Goal: Task Accomplishment & Management: Manage account settings

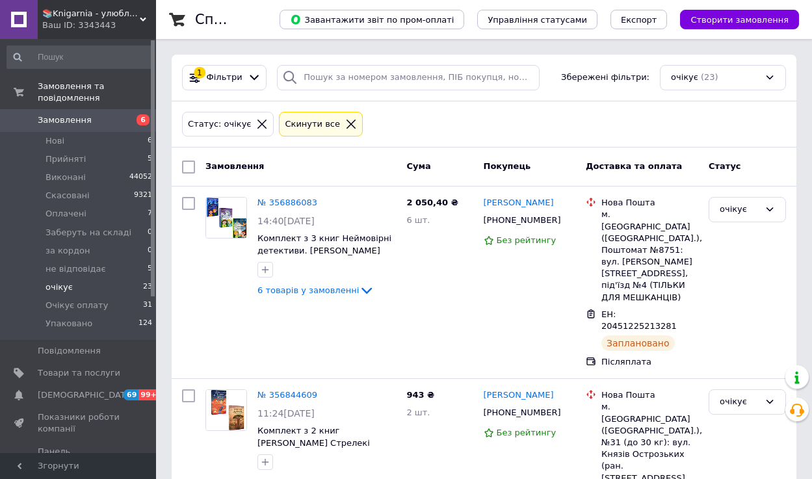
click at [110, 130] on link "Замовлення 6" at bounding box center [80, 120] width 160 height 22
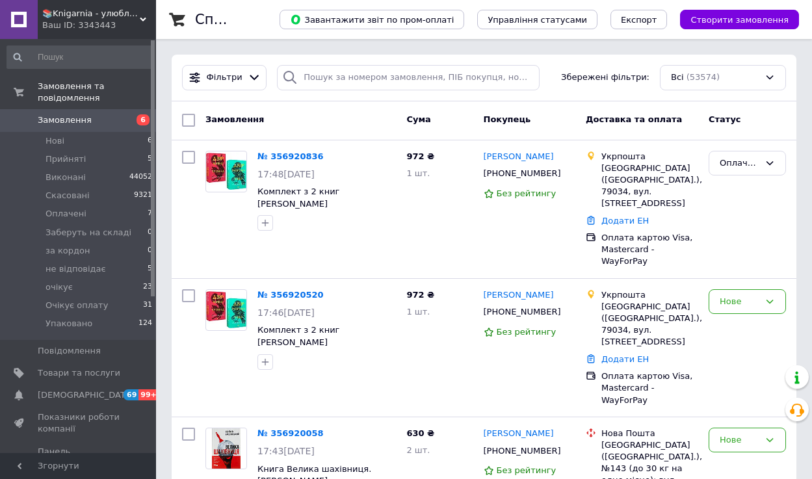
click at [101, 120] on span "Замовлення" at bounding box center [79, 120] width 83 height 12
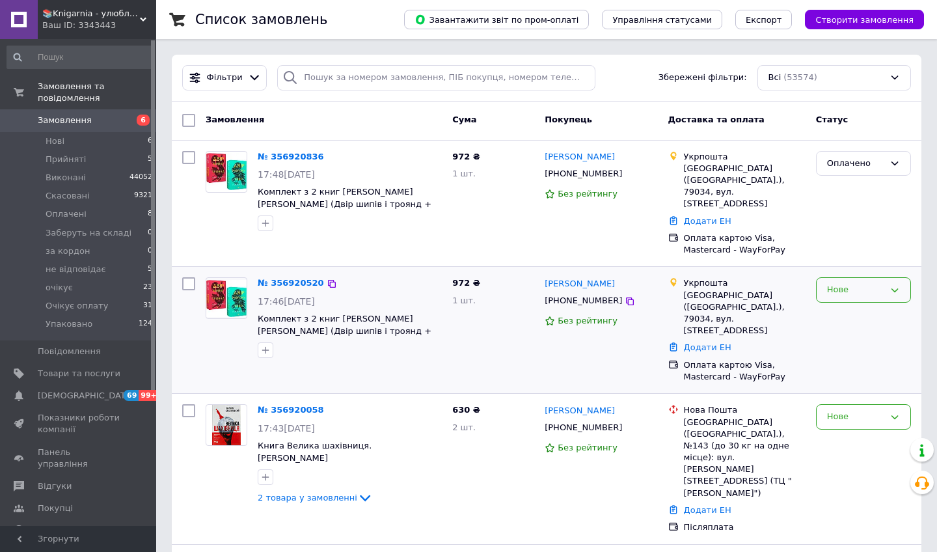
click at [812, 283] on div "Нове" at bounding box center [855, 290] width 57 height 14
click at [812, 353] on li "Скасовано" at bounding box center [863, 365] width 94 height 24
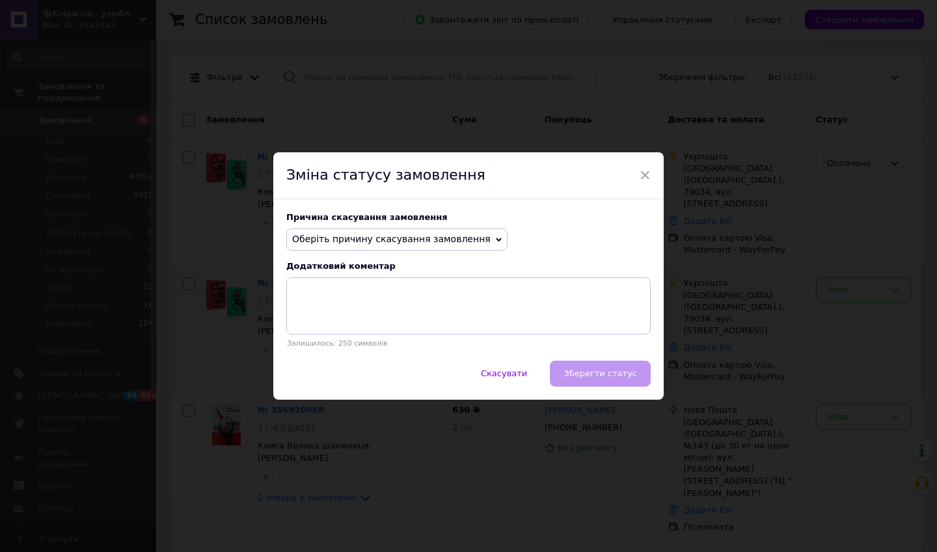
click at [481, 243] on span "Оберіть причину скасування замовлення" at bounding box center [396, 239] width 221 height 22
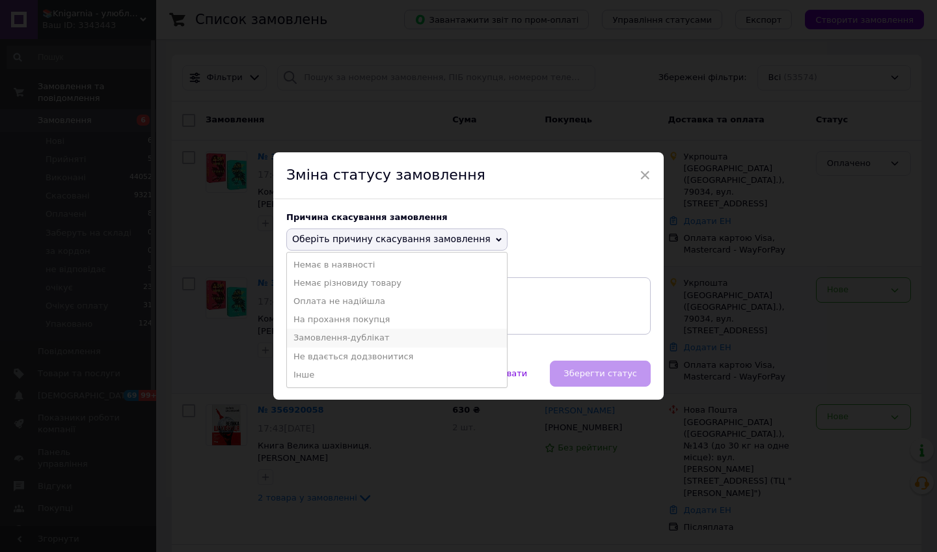
click at [421, 336] on li "Замовлення-дублікат" at bounding box center [397, 337] width 220 height 18
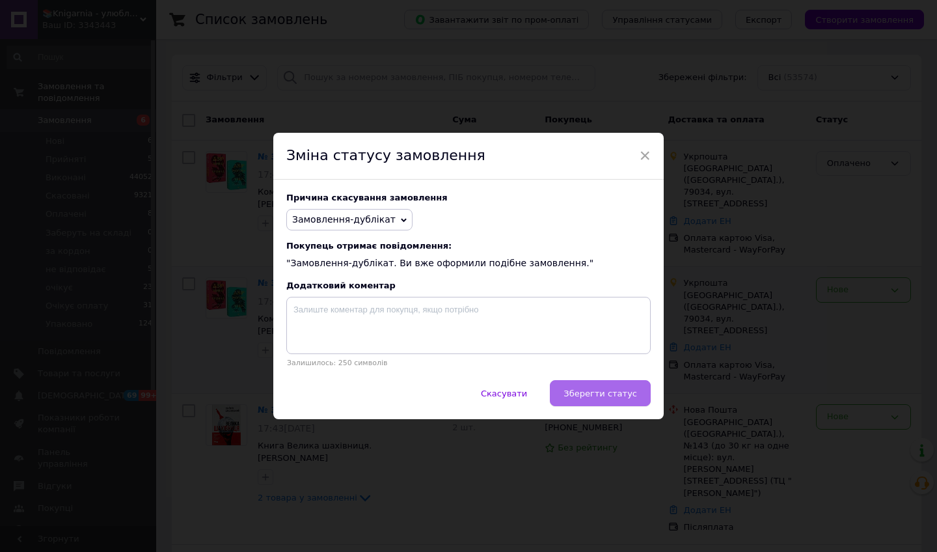
click at [602, 388] on span "Зберегти статус" at bounding box center [599, 393] width 73 height 10
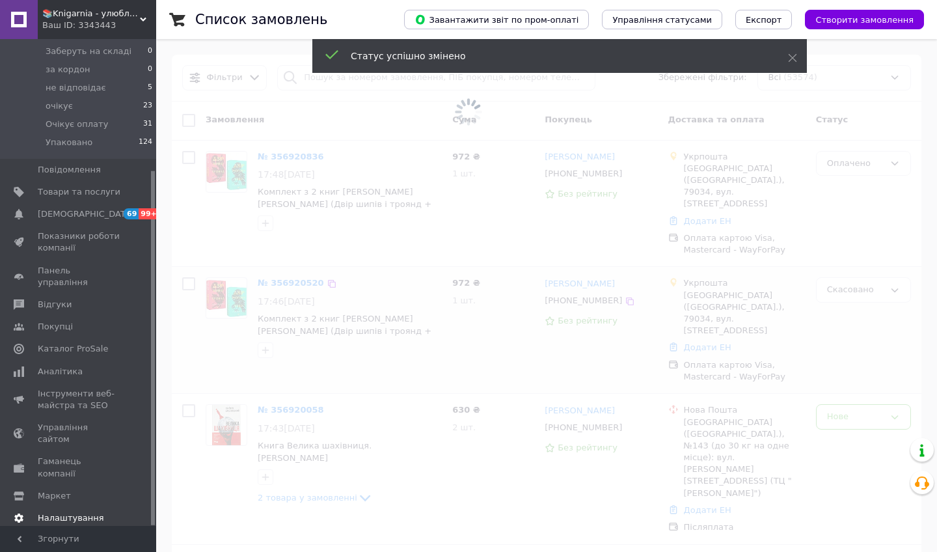
scroll to position [180, 0]
click at [116, 479] on span "Налаштування" at bounding box center [79, 519] width 83 height 12
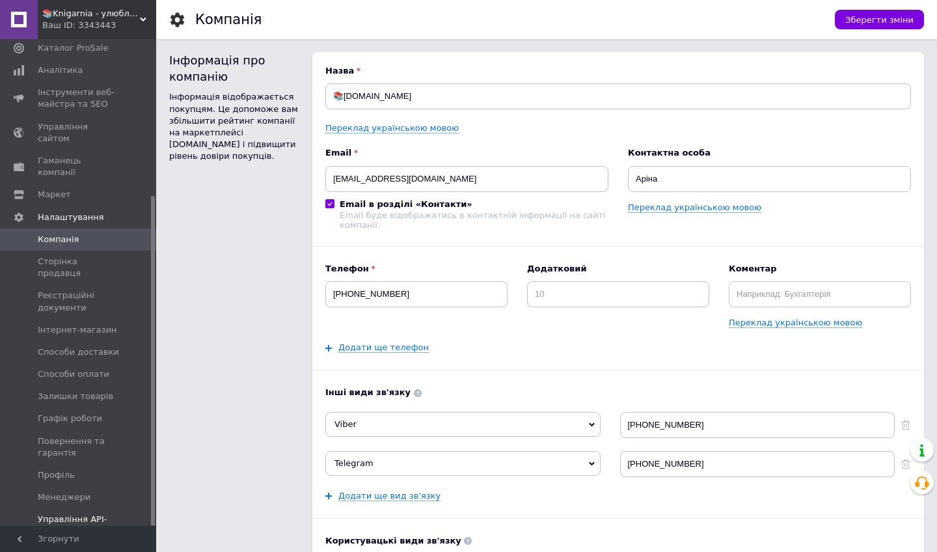
scroll to position [229, 0]
click at [109, 479] on span "Управління API-токенами" at bounding box center [79, 525] width 83 height 23
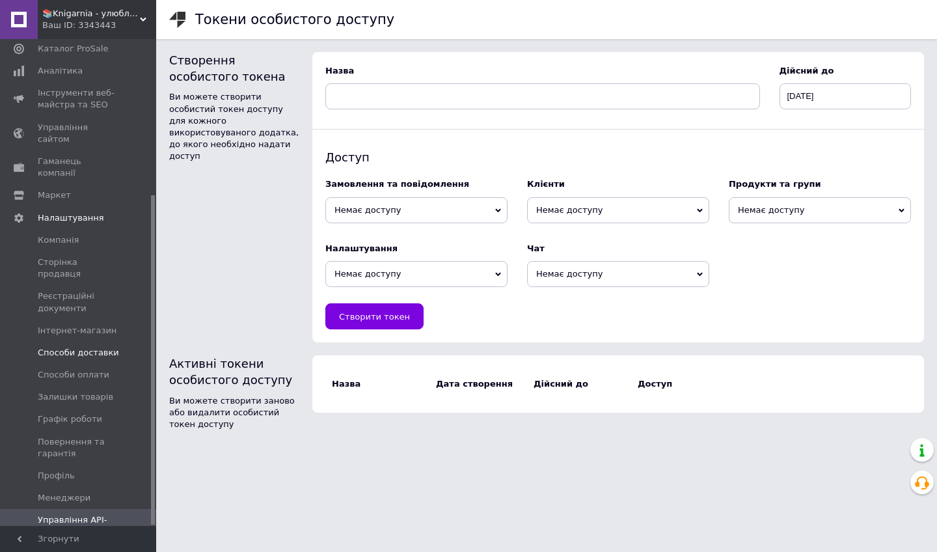
click at [105, 347] on span "Способи доставки" at bounding box center [78, 353] width 81 height 12
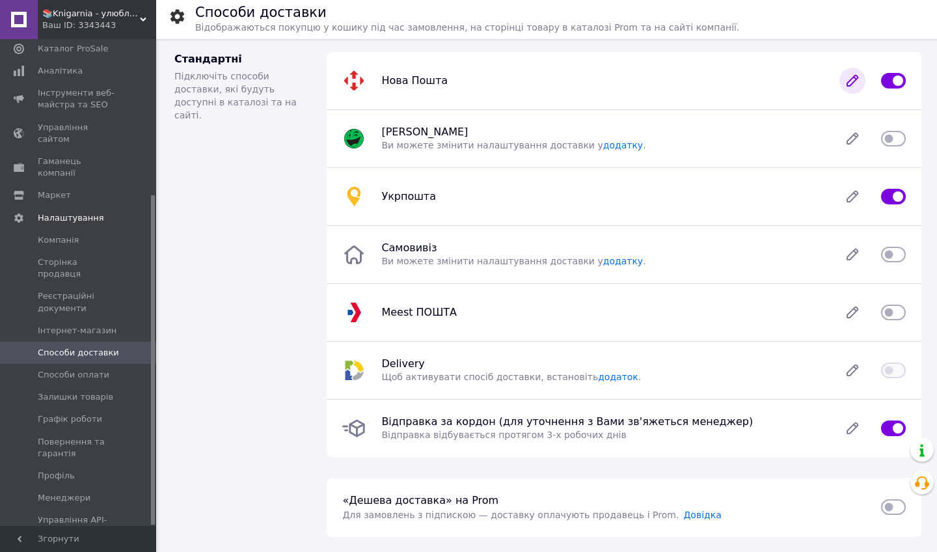
click at [812, 82] on icon at bounding box center [852, 81] width 26 height 26
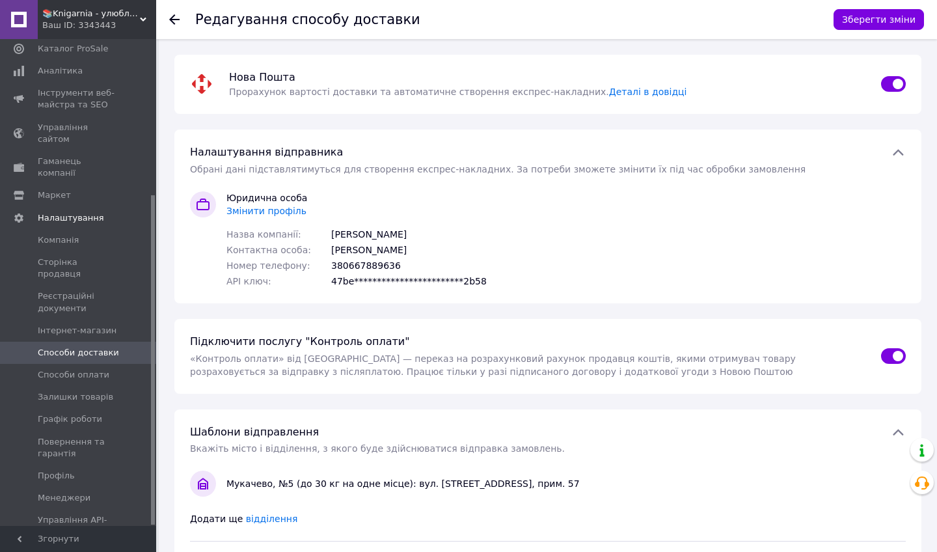
click at [604, 85] on div "Нова Пошта   Прорахунок вартості доставки та автоматичне створення експрес-накл…" at bounding box center [547, 84] width 652 height 28
click at [609, 90] on link "Деталі в довідці" at bounding box center [648, 92] width 78 height 10
click at [274, 207] on span "Змінити профіль" at bounding box center [266, 211] width 80 height 10
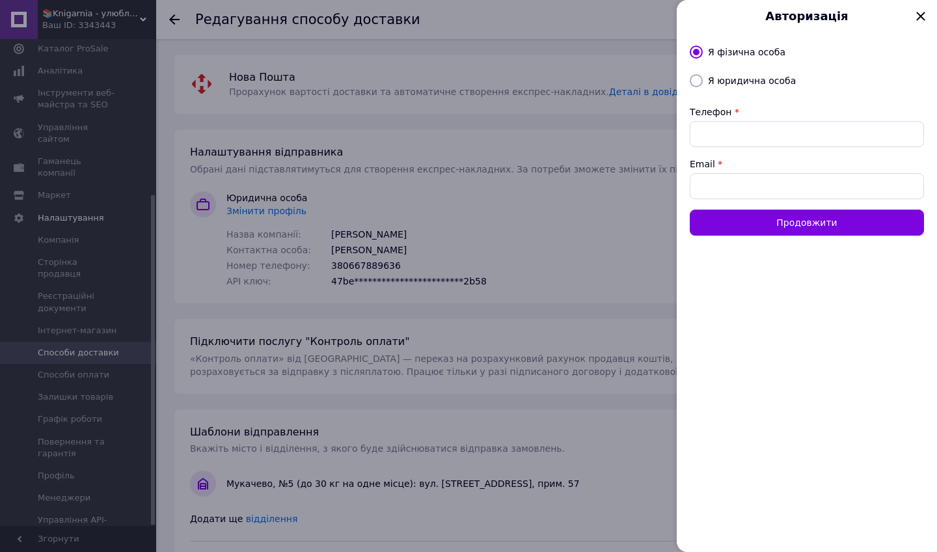
click at [760, 80] on label "Я юридична особа" at bounding box center [752, 80] width 88 height 10
click at [702, 80] on input "Я юридична особа" at bounding box center [695, 80] width 13 height 13
radio input "true"
radio input "false"
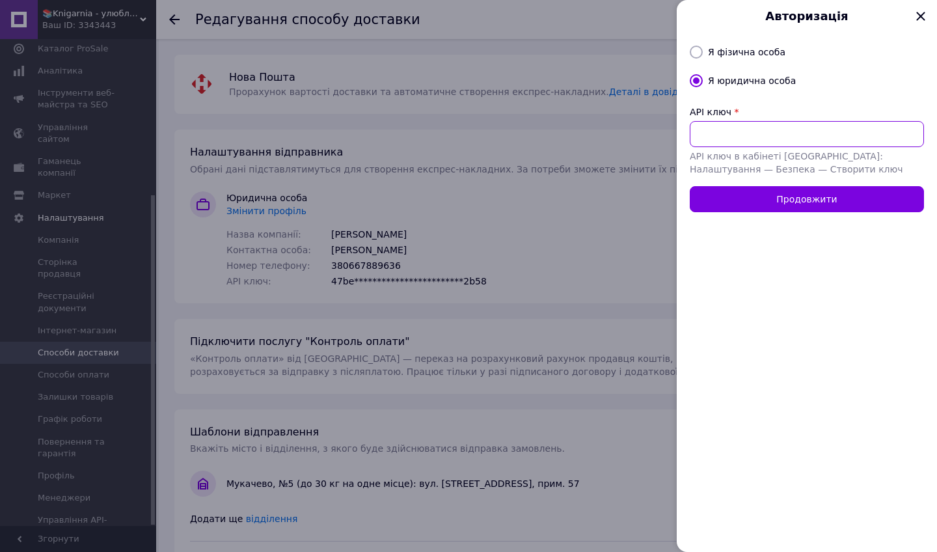
click at [748, 124] on input "API ключ" at bounding box center [806, 134] width 234 height 26
click at [752, 136] on input "API ключ" at bounding box center [806, 134] width 234 height 26
paste input "b9d8bc59712b1021c4cdc276cc45b800"
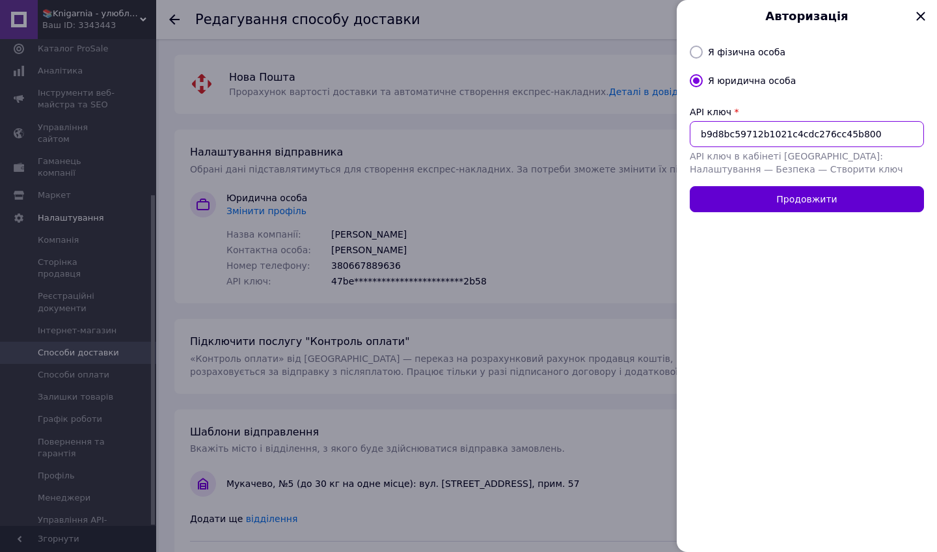
type input "b9d8bc59712b1021c4cdc276cc45b800"
click at [753, 203] on button "Продовжити" at bounding box center [806, 199] width 234 height 26
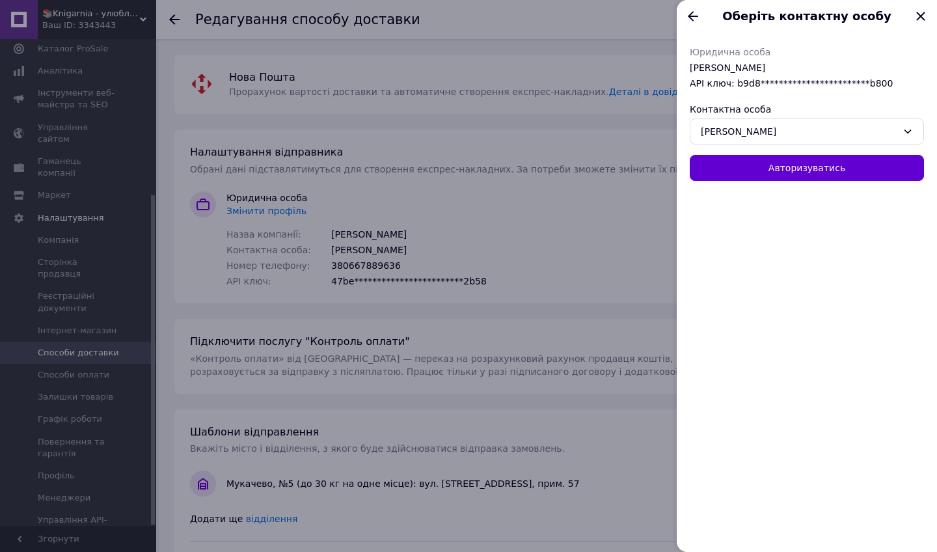
click at [765, 168] on button "Авторизуватись" at bounding box center [806, 168] width 234 height 26
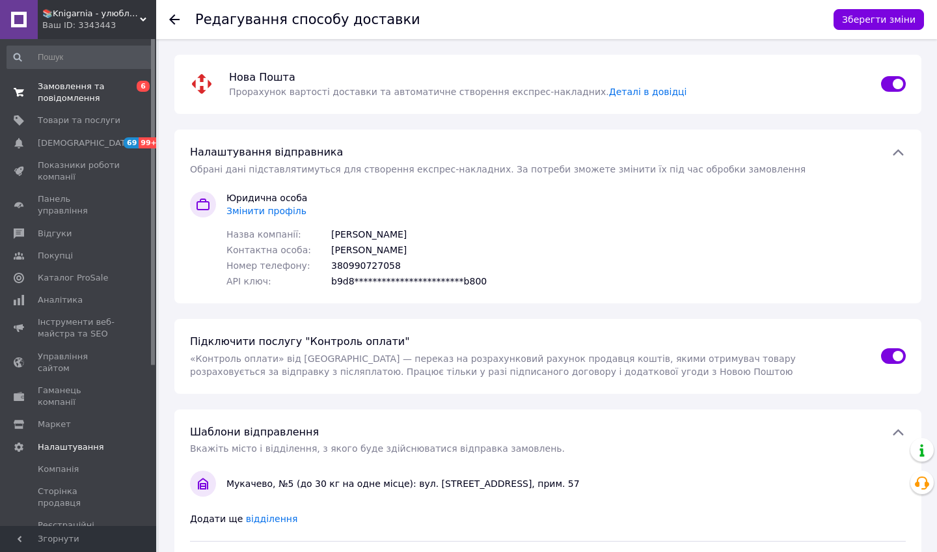
scroll to position [-1, 0]
click at [110, 90] on span "Замовлення та повідомлення" at bounding box center [79, 92] width 83 height 23
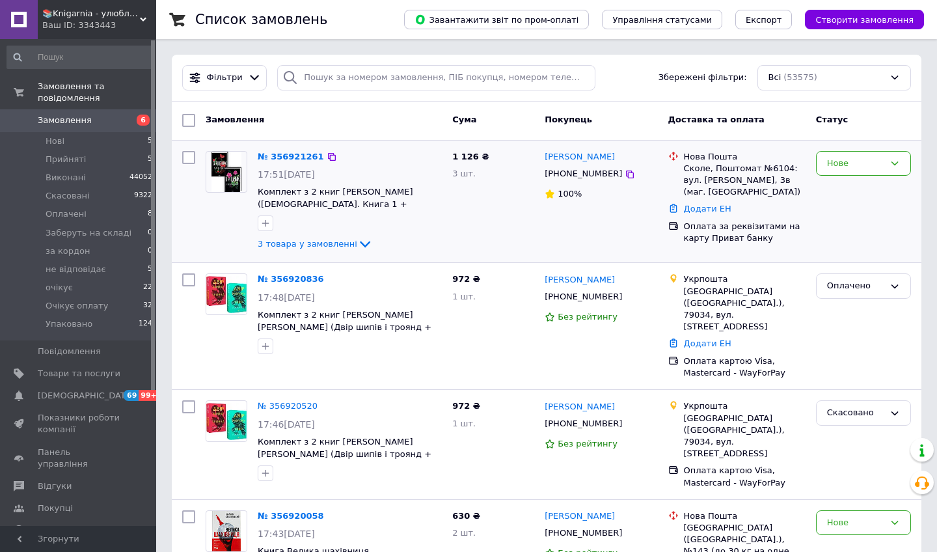
click at [293, 249] on div "3 товара у замовленні" at bounding box center [350, 244] width 184 height 16
click at [293, 243] on span "3 товара у замовленні" at bounding box center [308, 244] width 100 height 10
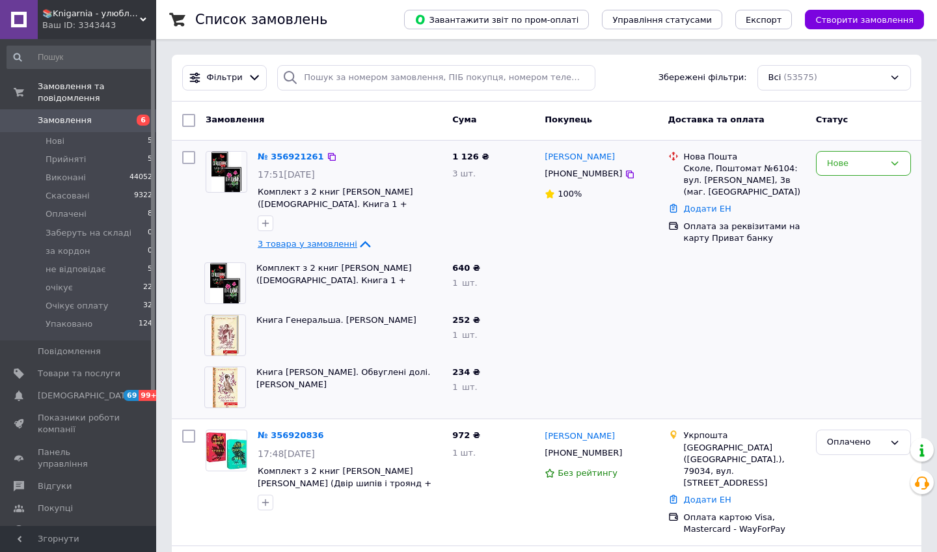
click at [293, 243] on span "3 товара у замовленні" at bounding box center [308, 244] width 100 height 10
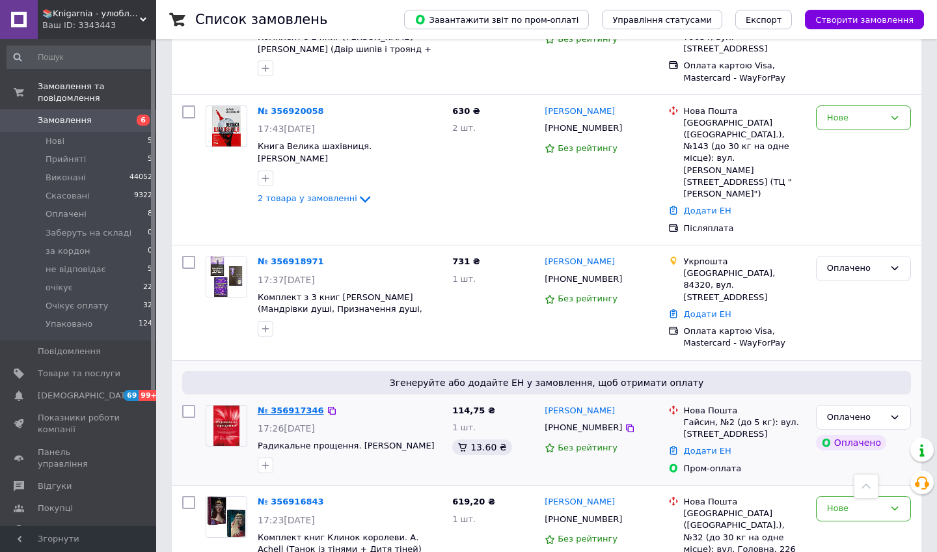
scroll to position [500, 0]
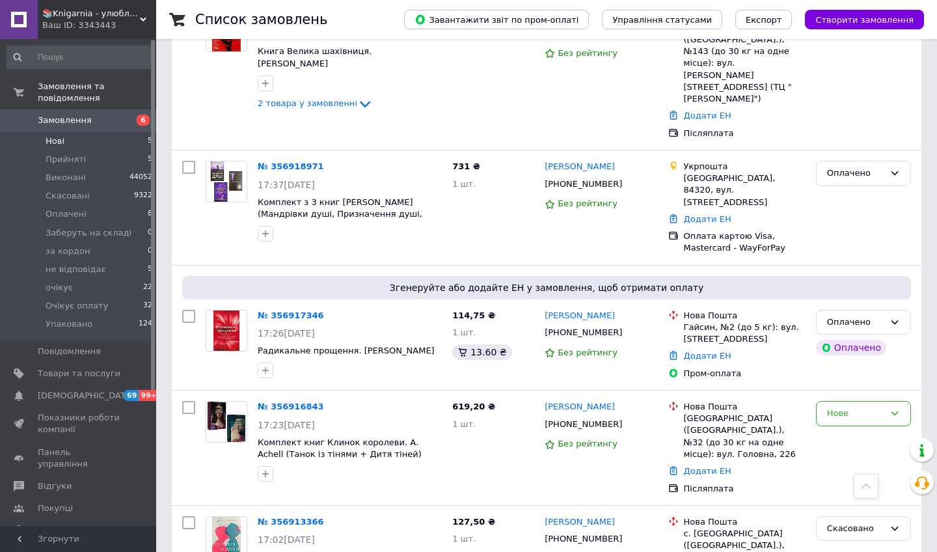
click at [124, 140] on li "Нові 5" at bounding box center [80, 141] width 160 height 18
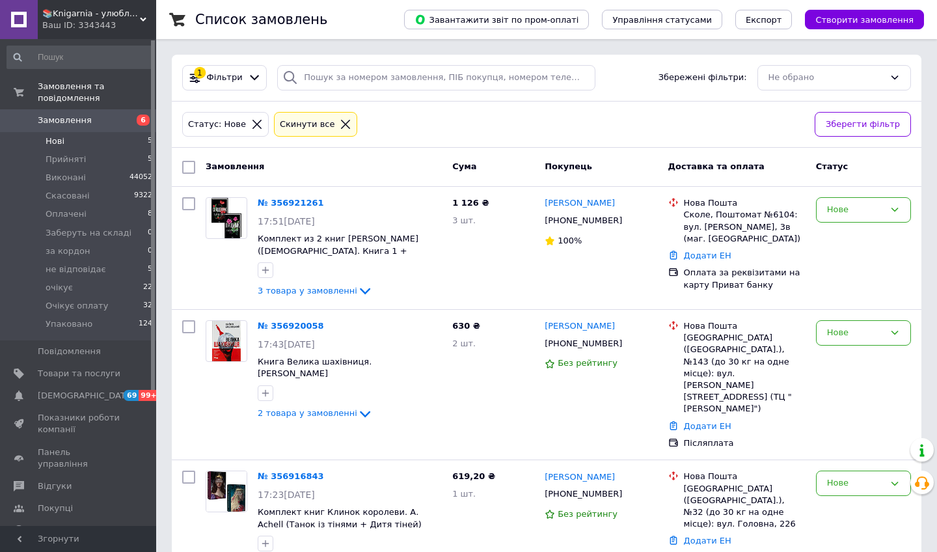
click at [192, 165] on input "checkbox" at bounding box center [188, 167] width 13 height 13
checkbox input "true"
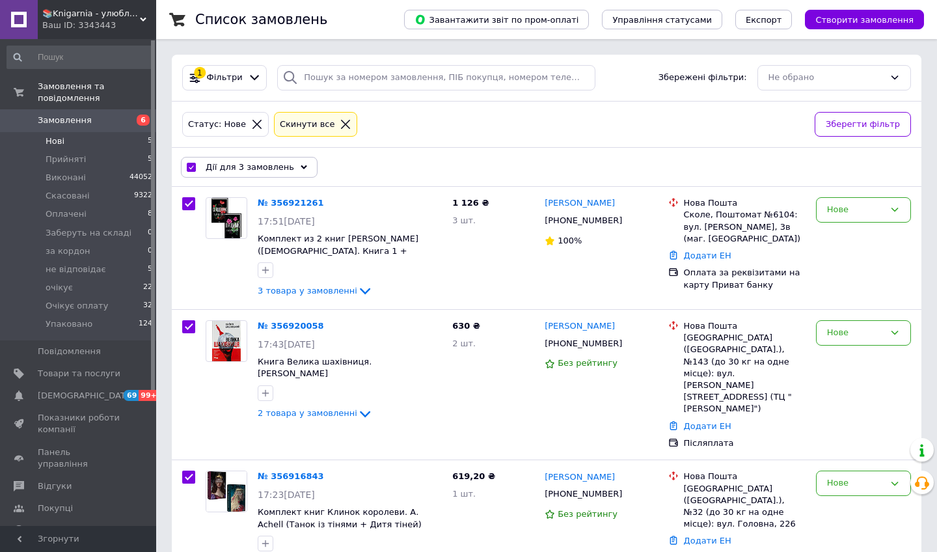
click at [293, 165] on div "Дії для 3 замовлень" at bounding box center [249, 167] width 137 height 21
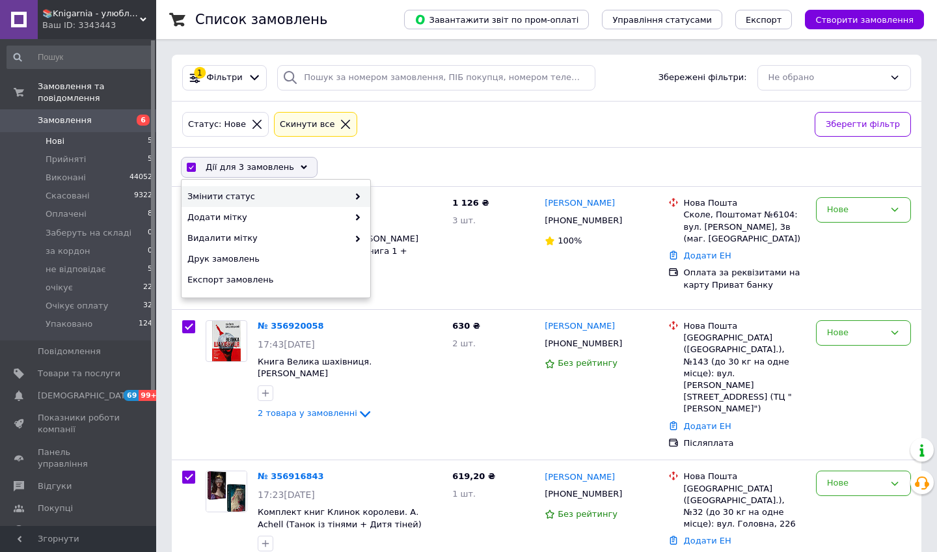
click at [353, 192] on div "Змінити статус" at bounding box center [275, 196] width 189 height 21
click at [353, 198] on span at bounding box center [354, 197] width 13 height 12
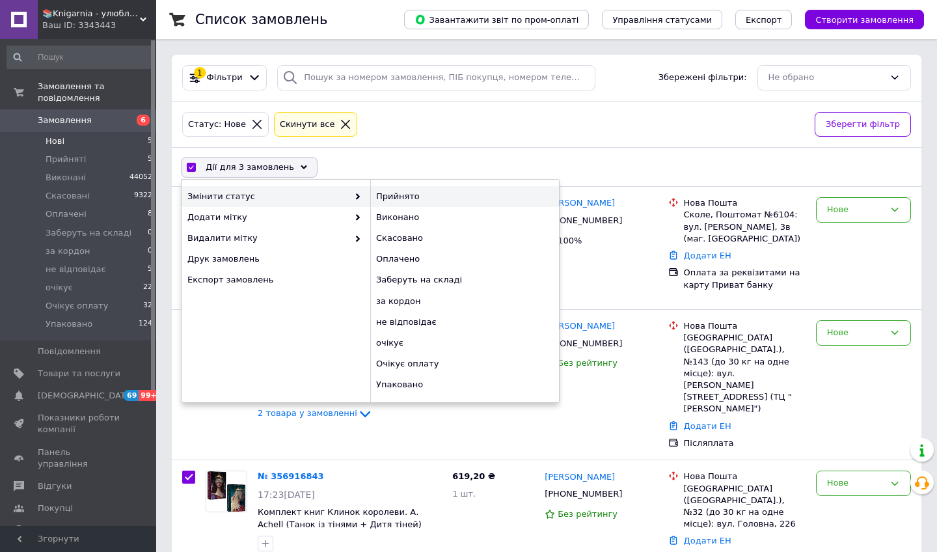
click at [448, 200] on div "Прийнято" at bounding box center [464, 196] width 189 height 21
checkbox input "false"
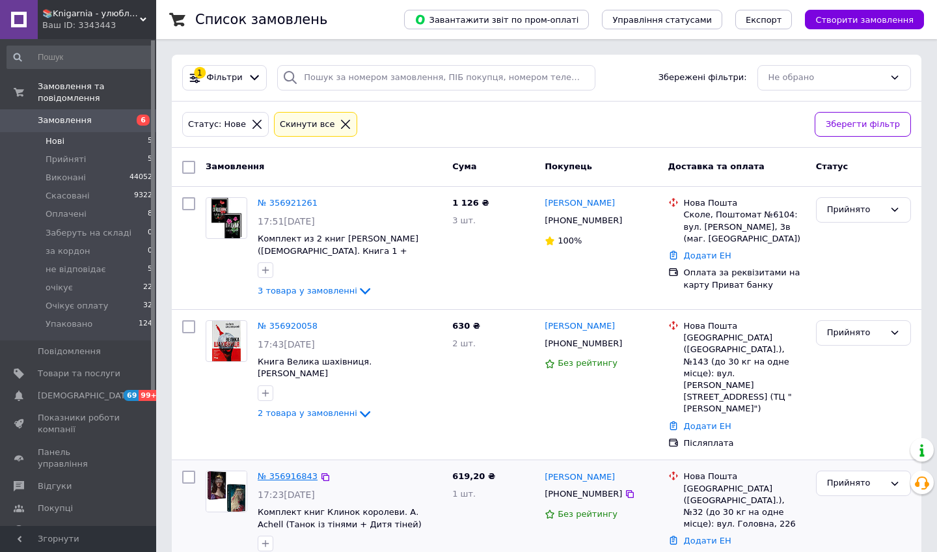
click at [299, 471] on link "№ 356916843" at bounding box center [288, 476] width 60 height 10
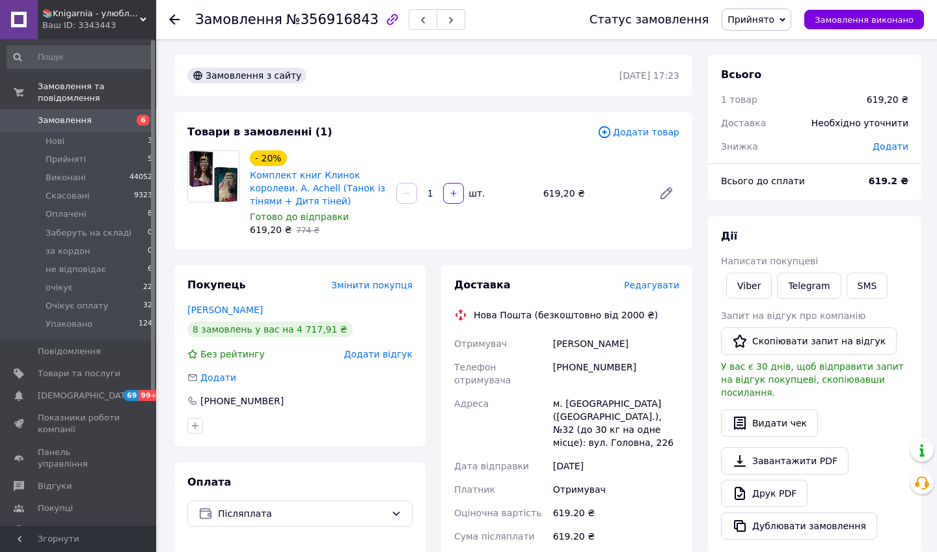
click at [653, 290] on span "Редагувати" at bounding box center [651, 285] width 55 height 10
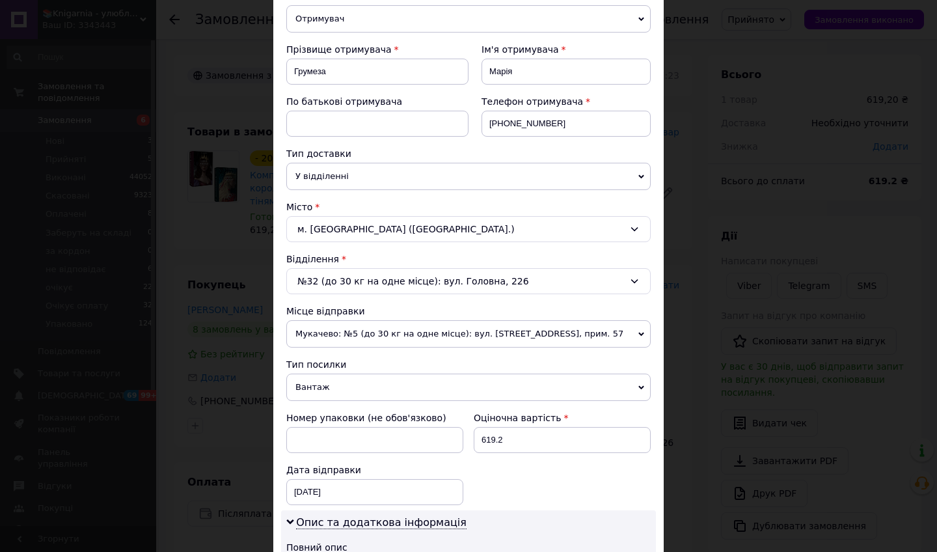
scroll to position [180, 0]
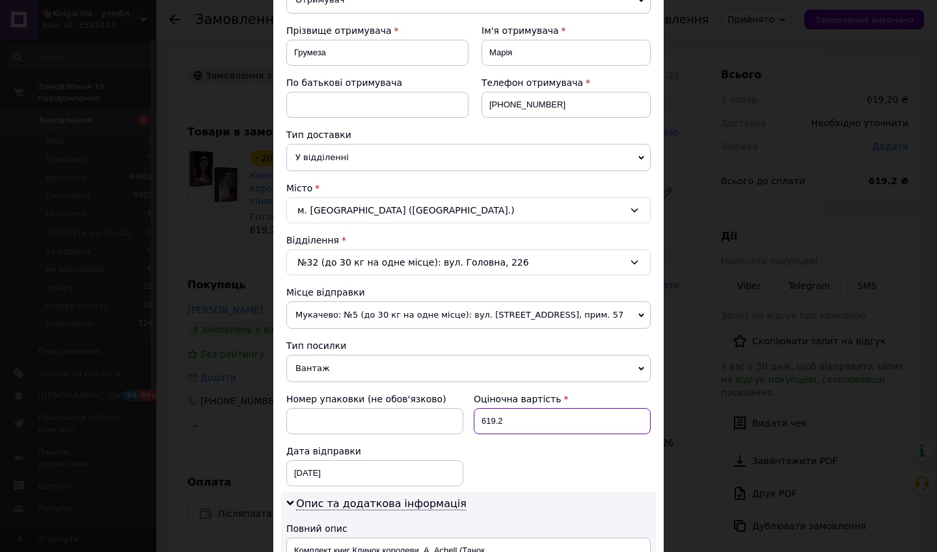
click at [536, 423] on input "619.2" at bounding box center [561, 421] width 177 height 26
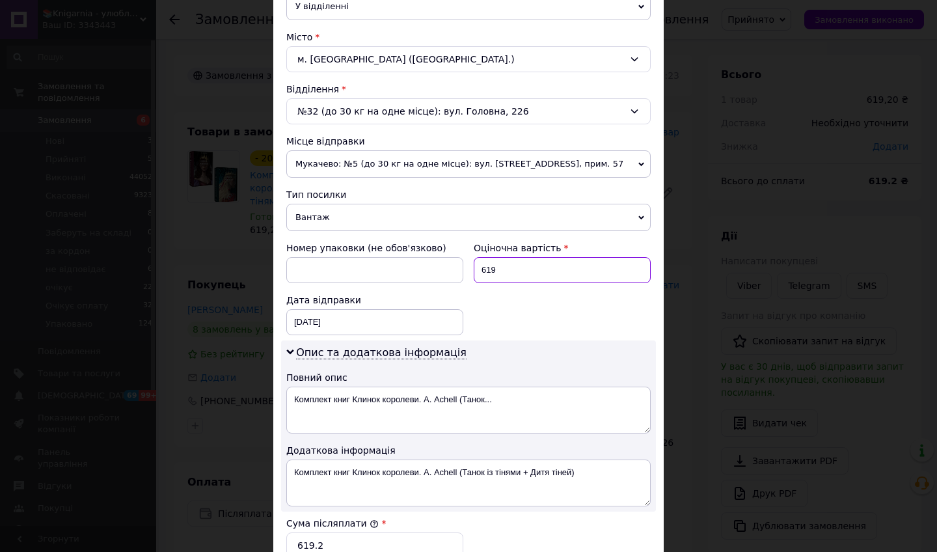
type input "619"
click at [351, 479] on input "619.2" at bounding box center [374, 545] width 177 height 26
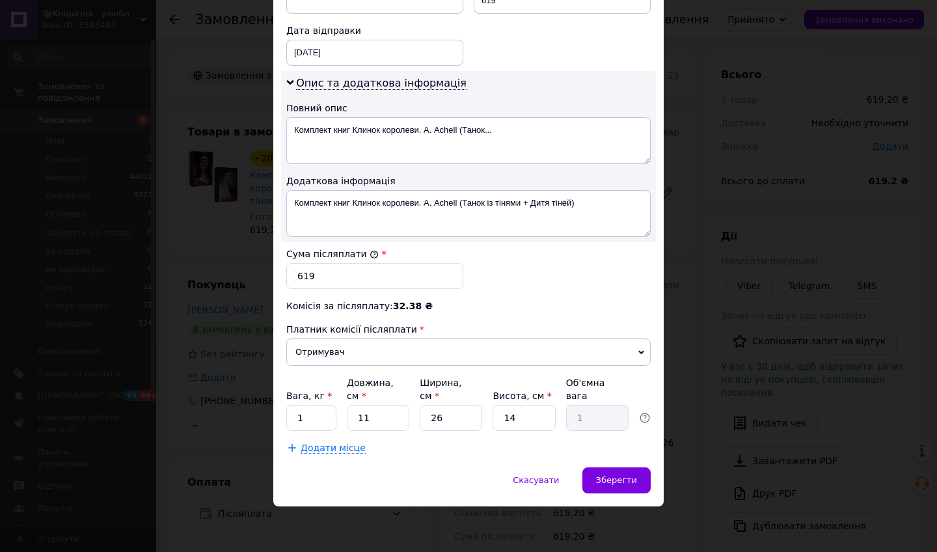
scroll to position [599, 0]
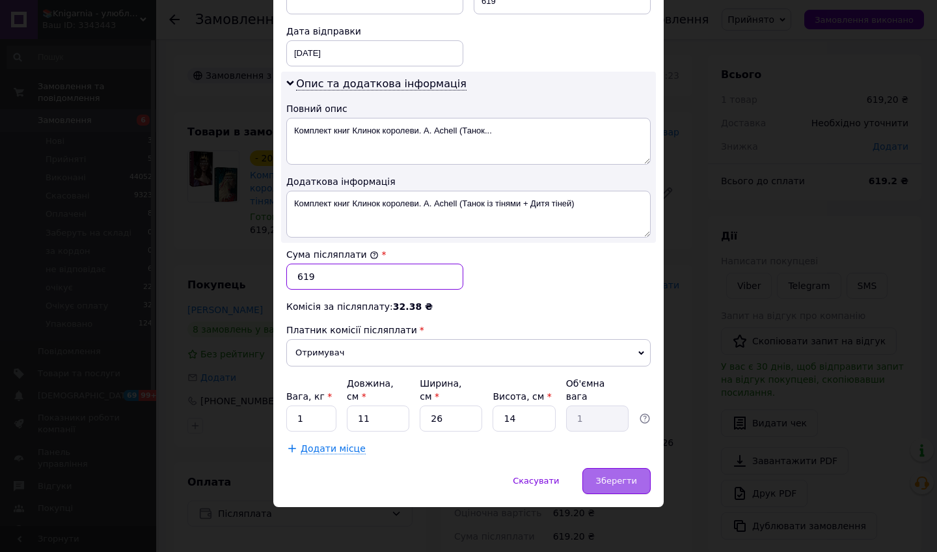
type input "619"
click at [613, 479] on span "Зберегти" at bounding box center [616, 480] width 41 height 10
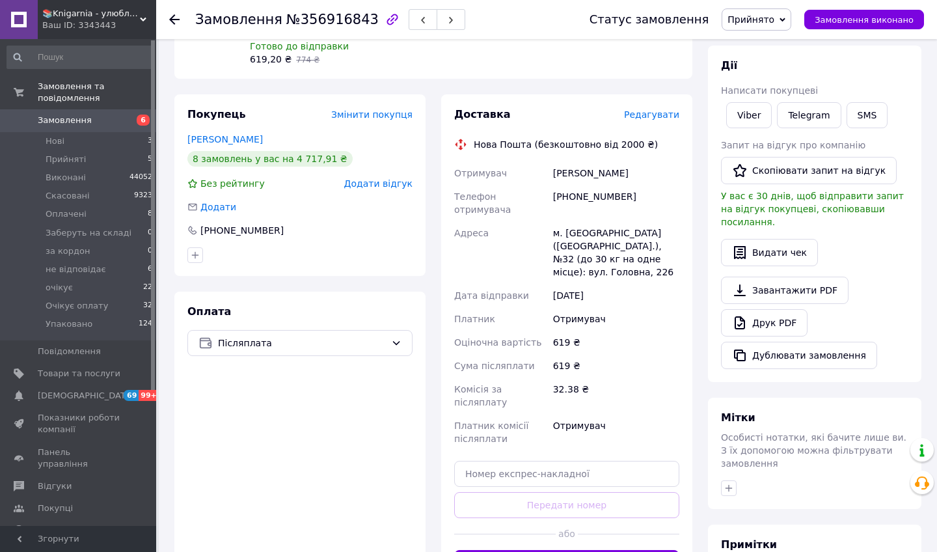
scroll to position [236, 0]
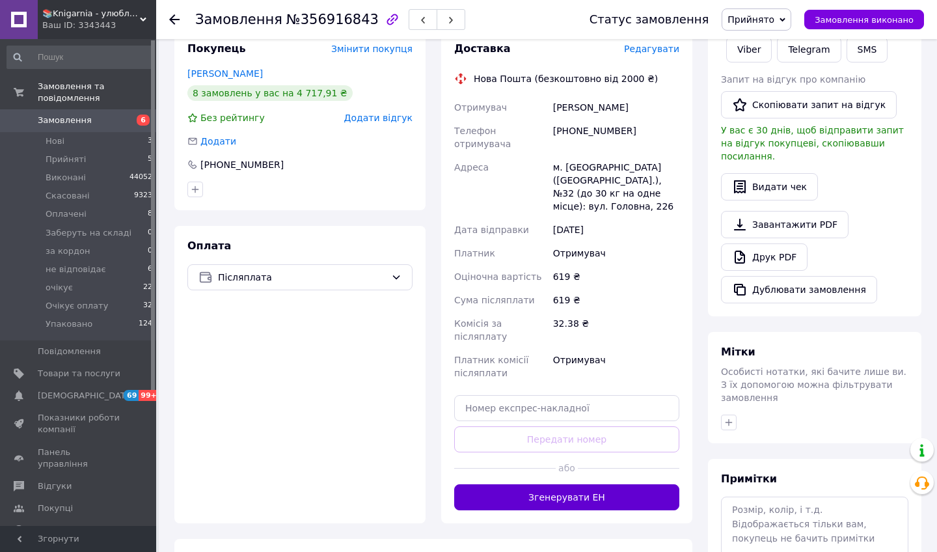
click at [623, 479] on button "Згенерувати ЕН" at bounding box center [566, 497] width 225 height 26
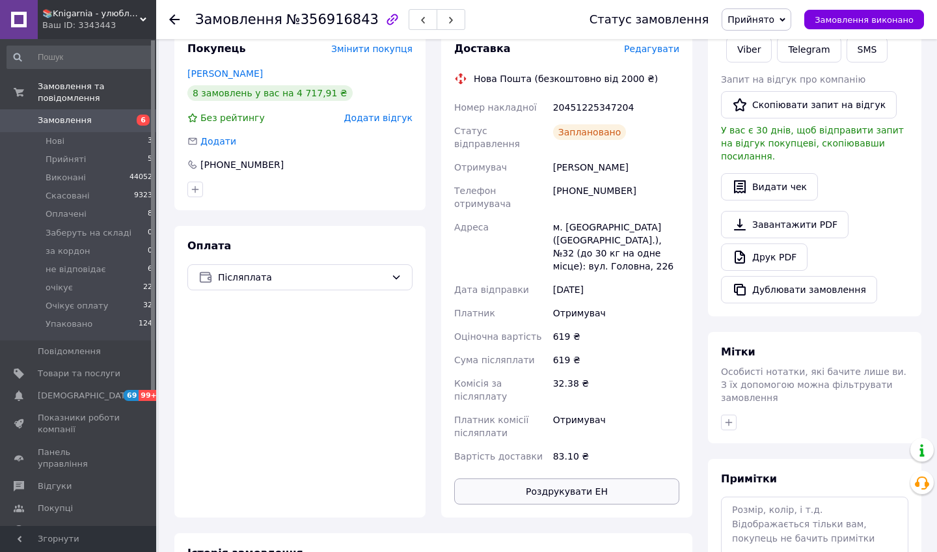
click at [586, 479] on button "Роздрукувати ЕН" at bounding box center [566, 491] width 225 height 26
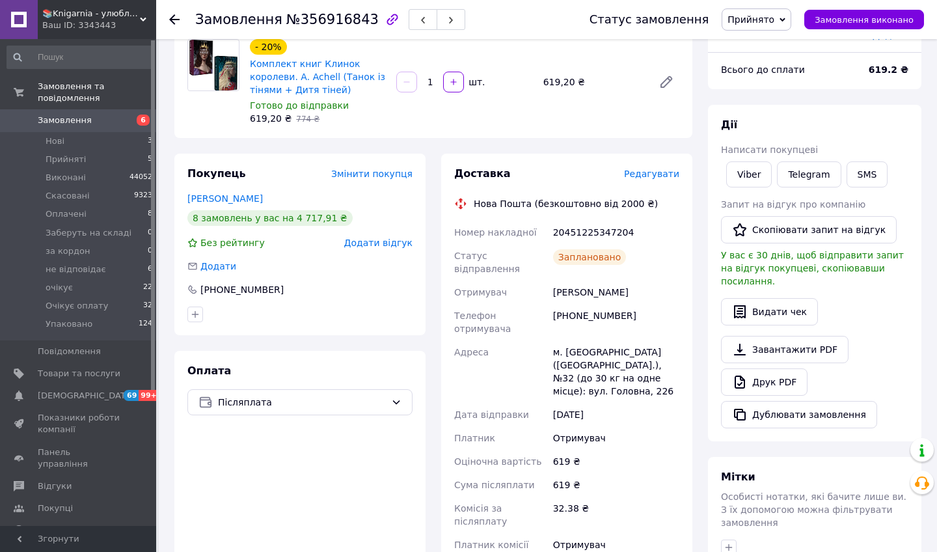
scroll to position [98, 0]
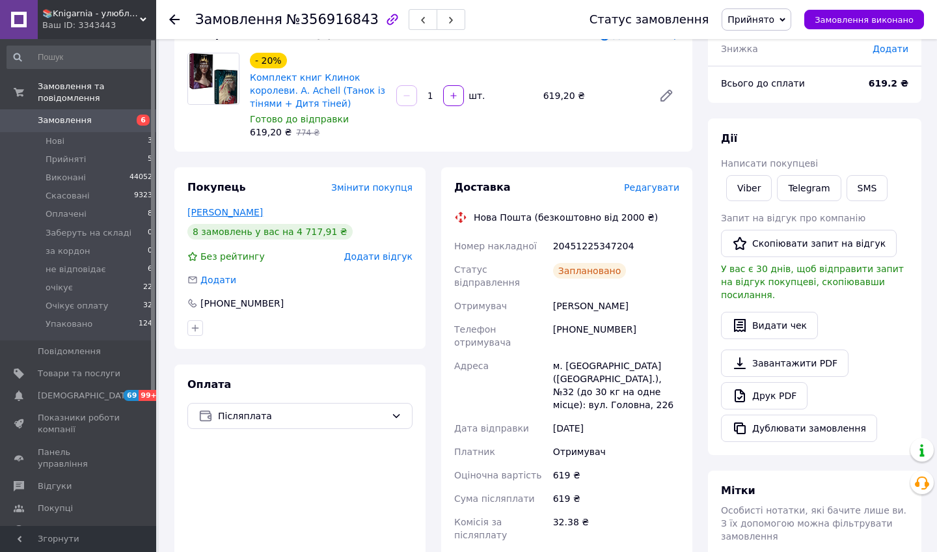
click at [230, 217] on link "[PERSON_NAME]" at bounding box center [224, 212] width 75 height 10
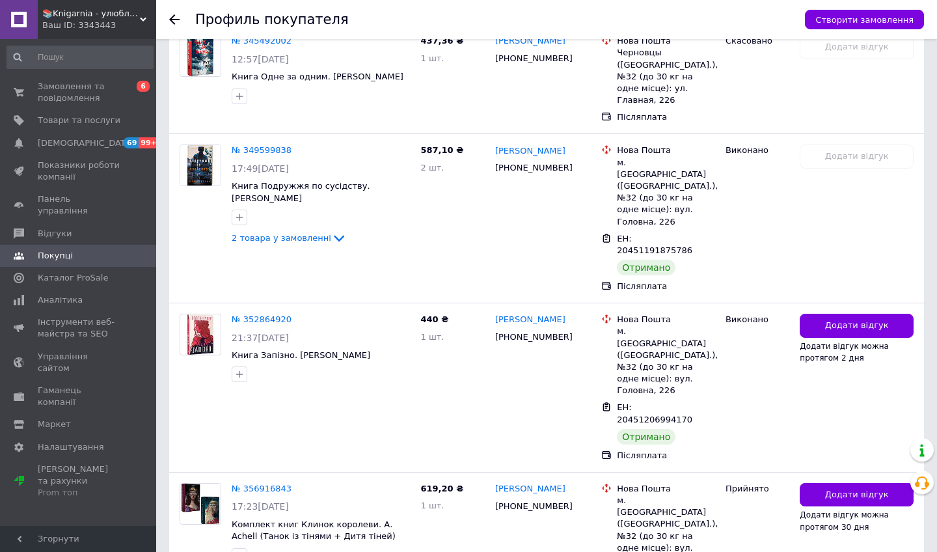
scroll to position [1339, 0]
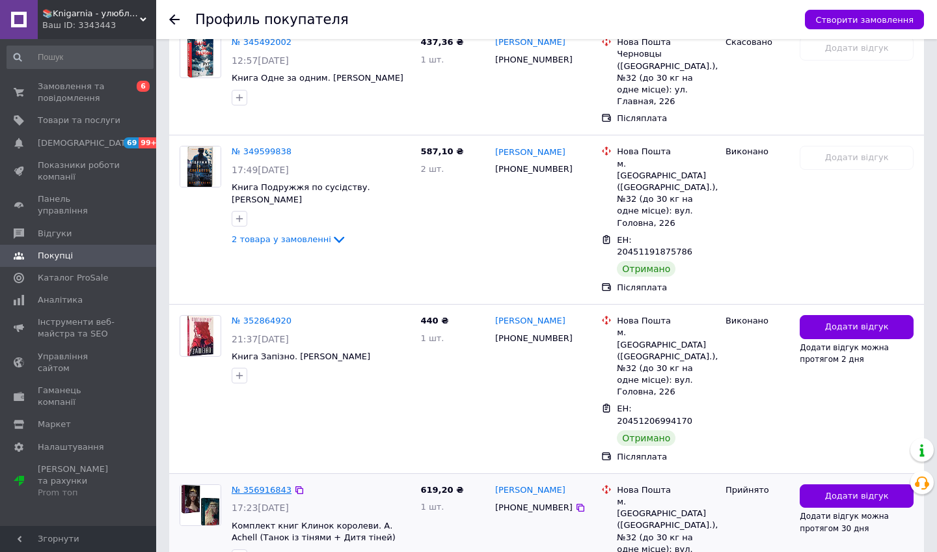
click at [269, 479] on link "№ 356916843" at bounding box center [262, 490] width 60 height 10
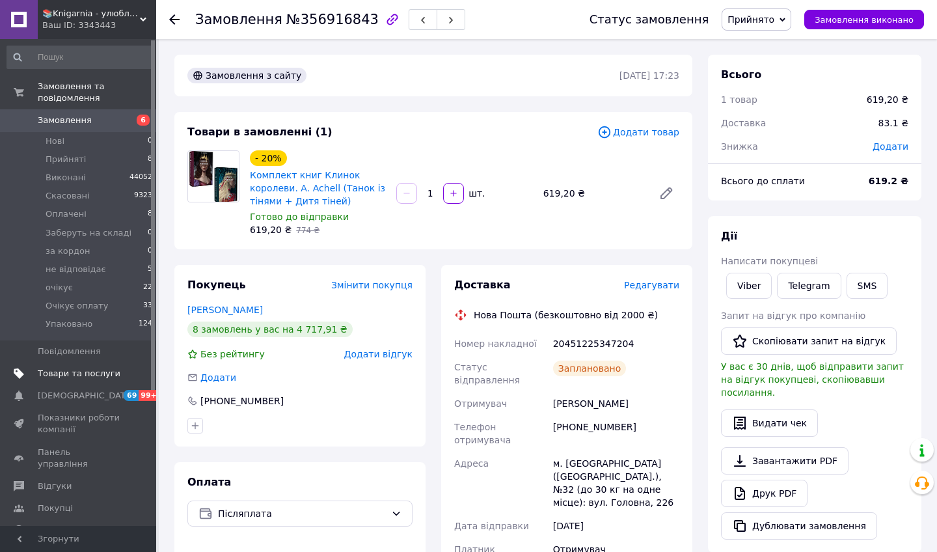
click at [135, 373] on span at bounding box center [138, 373] width 36 height 12
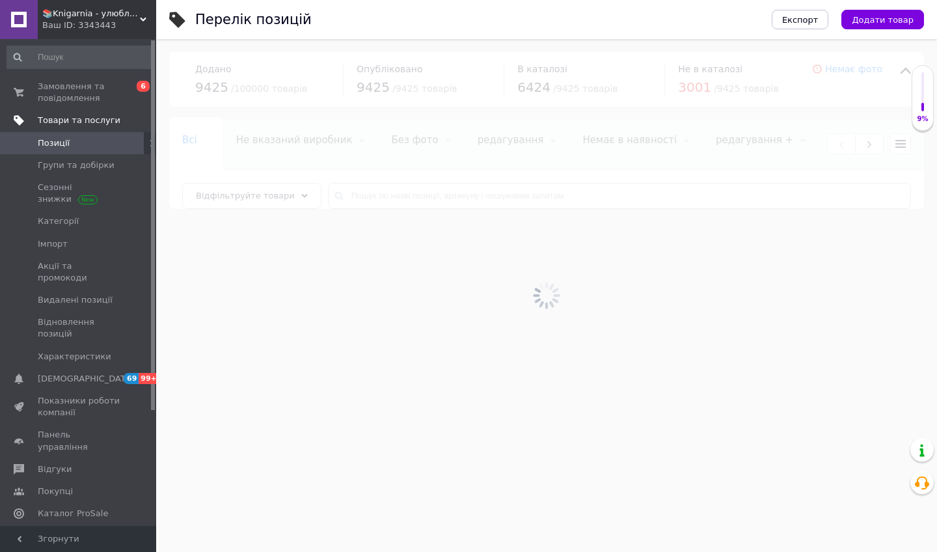
click at [373, 198] on div at bounding box center [546, 295] width 780 height 513
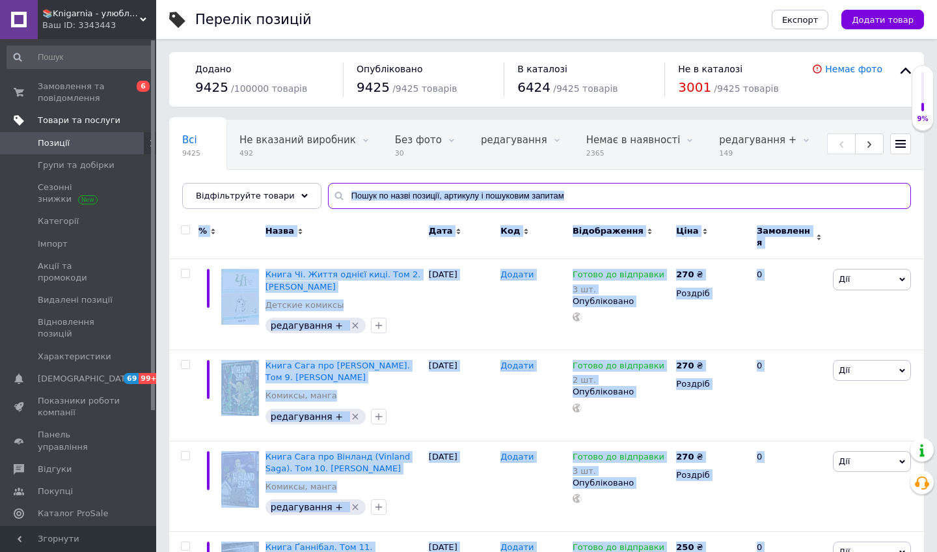
click at [373, 198] on input "text" at bounding box center [619, 196] width 583 height 26
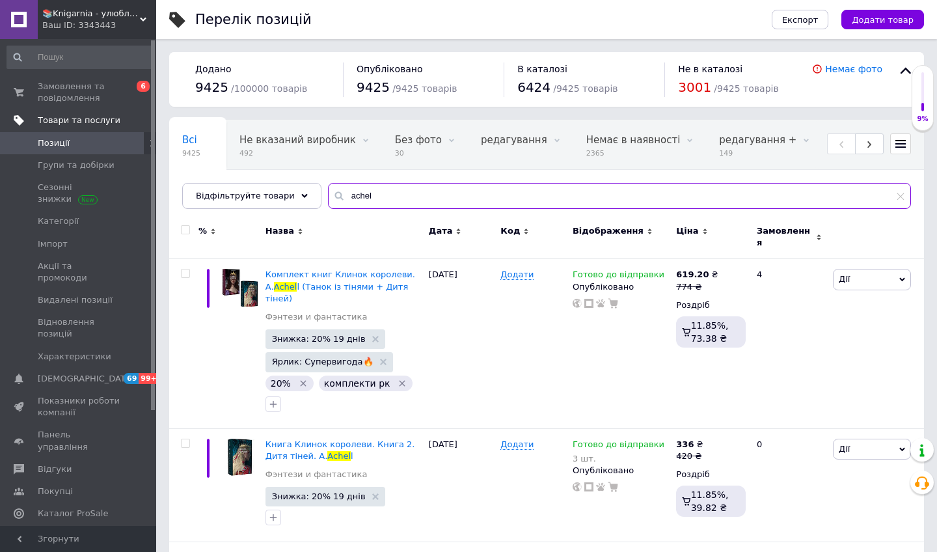
type input "Achel"
click at [706, 281] on div "774 ₴" at bounding box center [697, 287] width 42 height 12
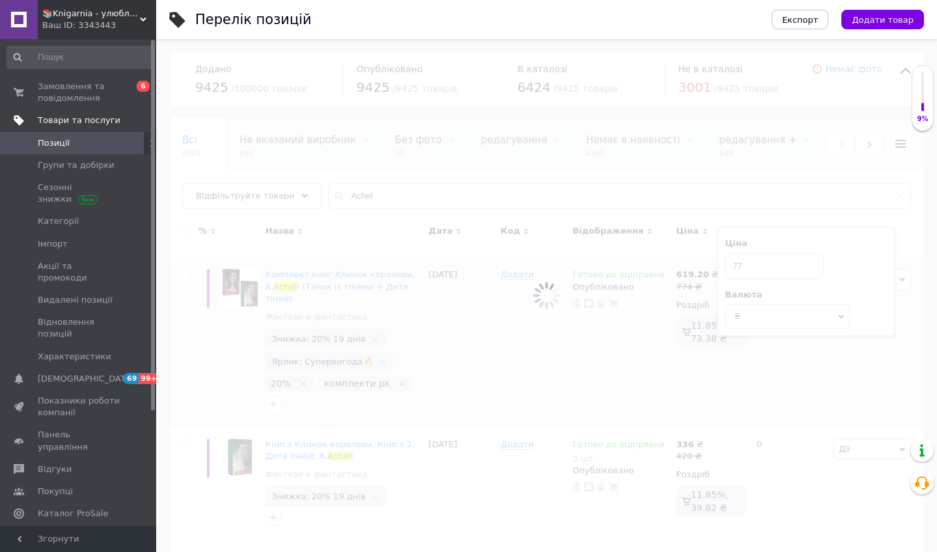
type input "7"
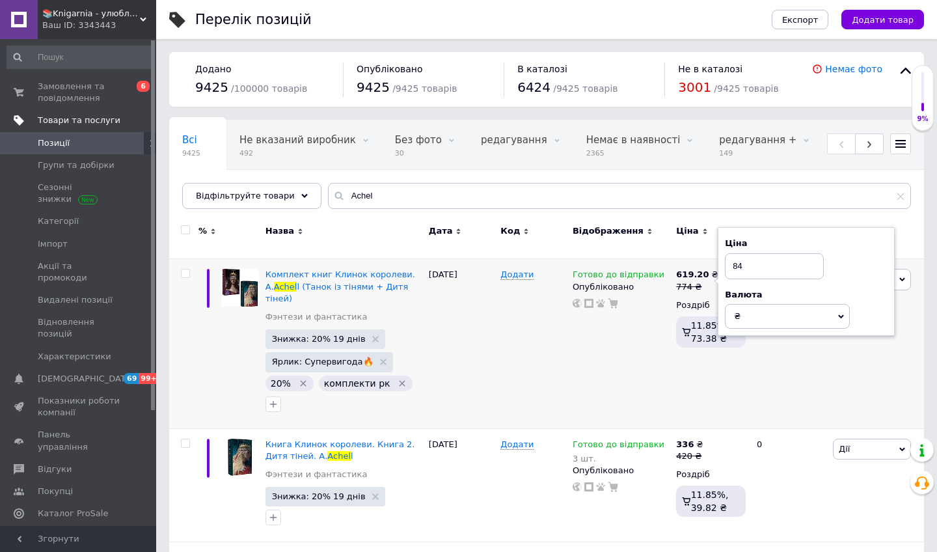
type input "840"
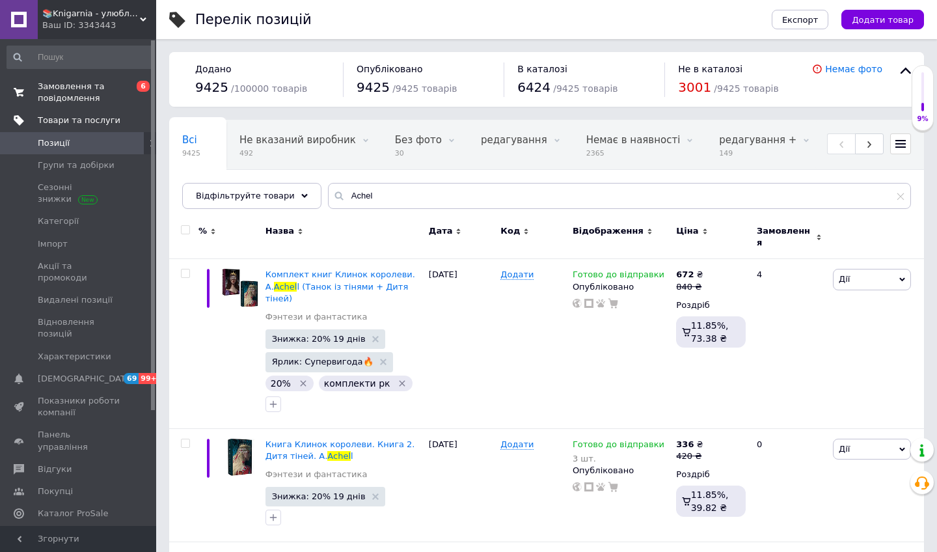
click at [105, 101] on span "Замовлення та повідомлення" at bounding box center [79, 92] width 83 height 23
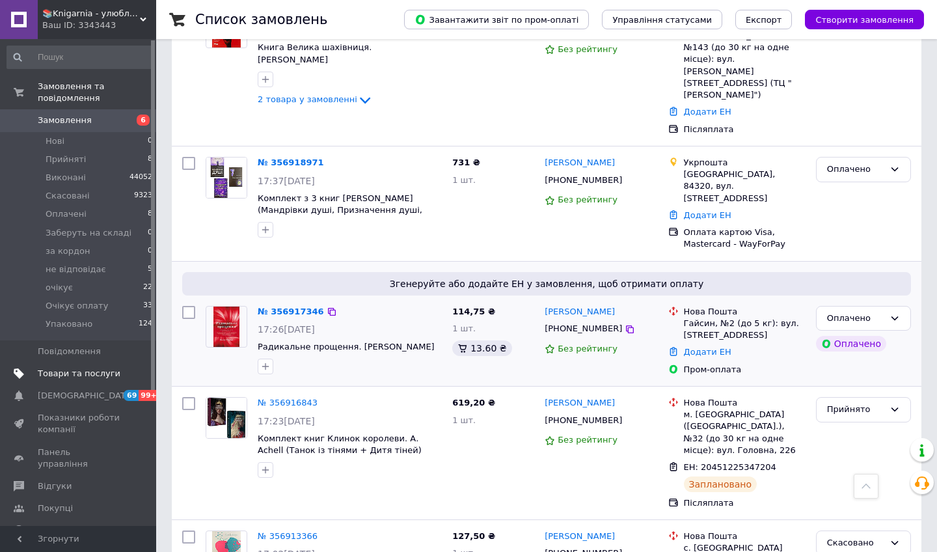
scroll to position [576, 0]
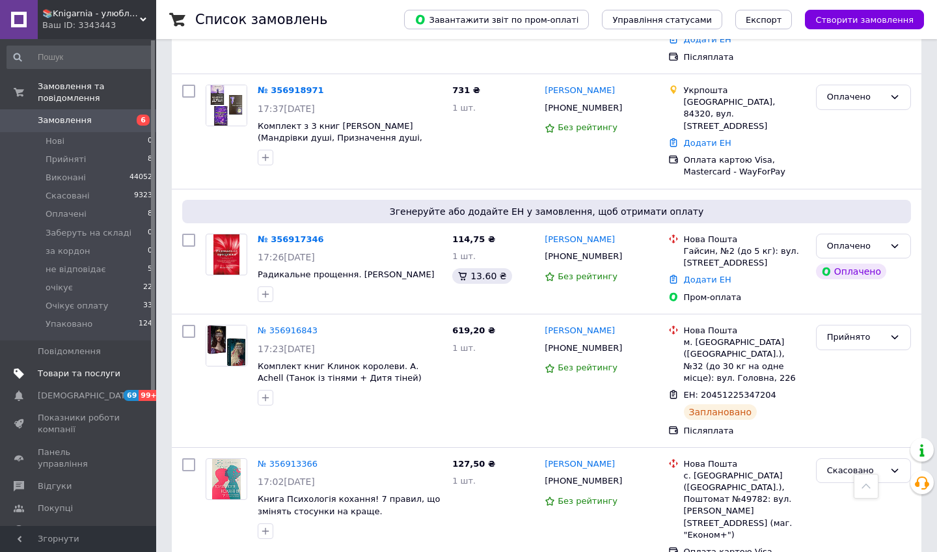
click at [83, 111] on link "Замовлення 6" at bounding box center [80, 120] width 160 height 22
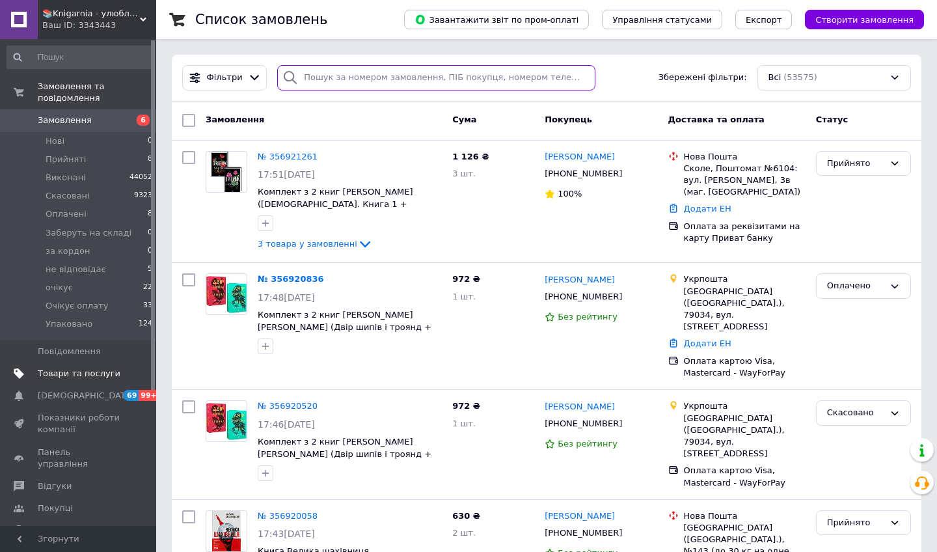
click at [323, 70] on input "search" at bounding box center [436, 77] width 318 height 25
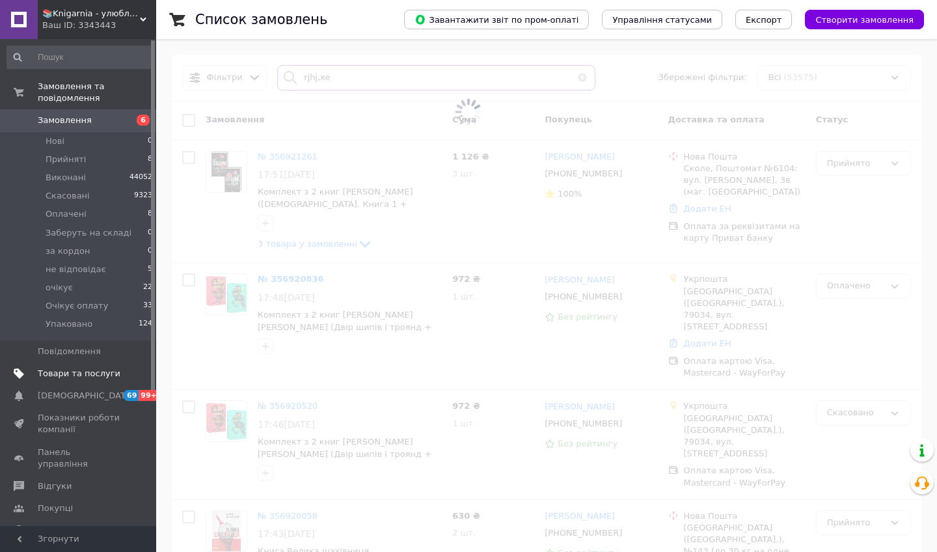
type input "rjhj,xer"
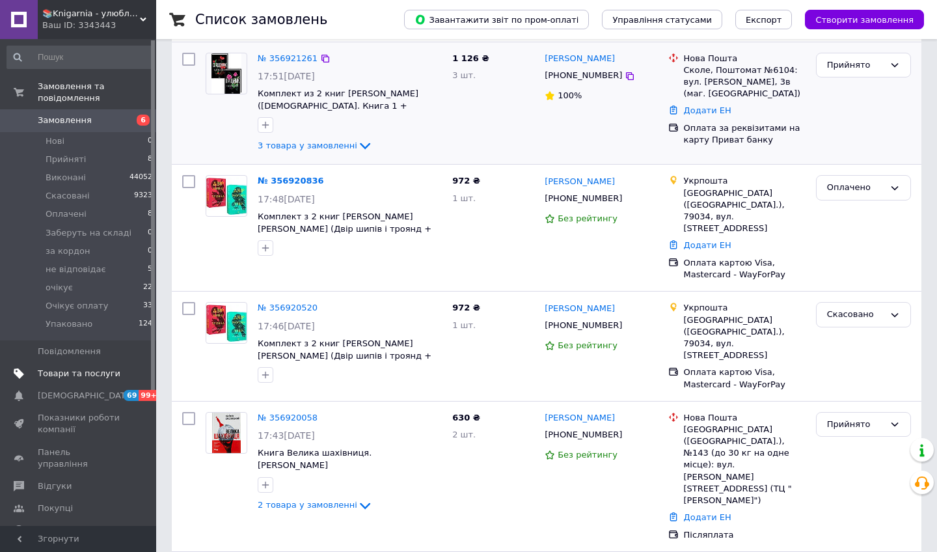
scroll to position [174, 0]
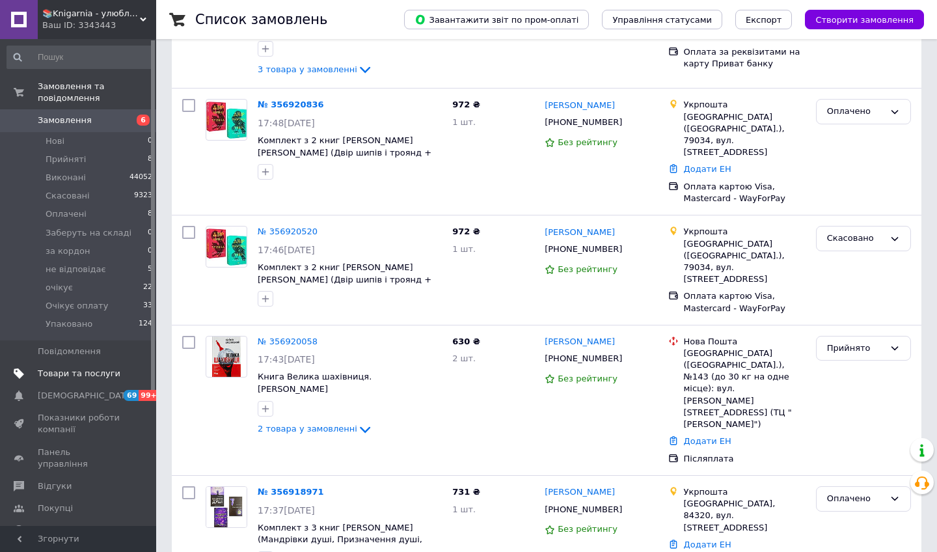
type input "[PERSON_NAME]"
click at [120, 122] on span "Замовлення" at bounding box center [79, 120] width 83 height 12
